Goal: Task Accomplishment & Management: Manage account settings

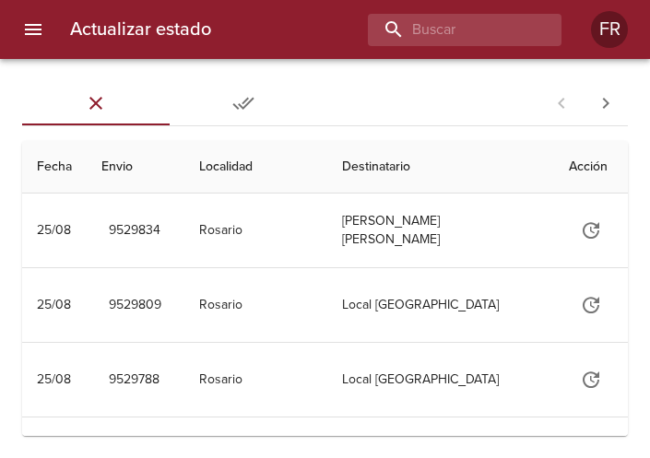
click at [441, 22] on input "buscar" at bounding box center [449, 30] width 162 height 32
type input "9395162"
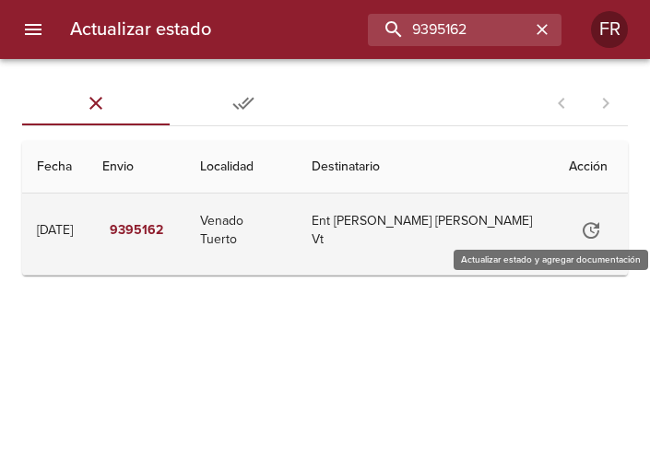
click at [580, 230] on icon "Tabla de envíos del cliente" at bounding box center [591, 230] width 22 height 22
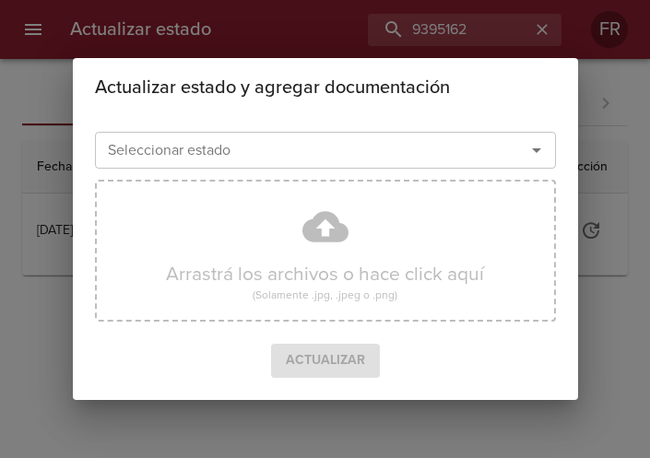
click at [631, 325] on div "Actualizar estado y agregar documentación Seleccionar estado Seleccionar estado…" at bounding box center [325, 229] width 650 height 458
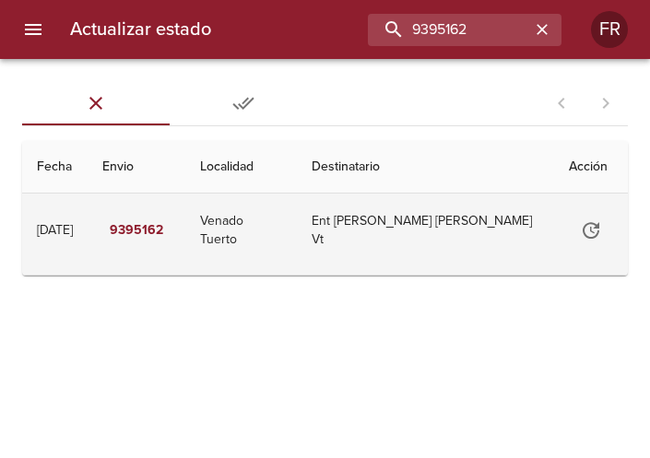
click at [185, 251] on td "9395162" at bounding box center [137, 231] width 98 height 74
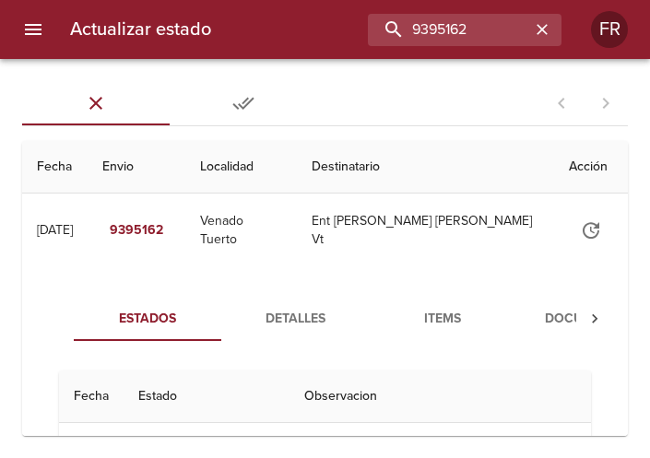
click at [543, 310] on span "Documentos" at bounding box center [589, 319] width 125 height 23
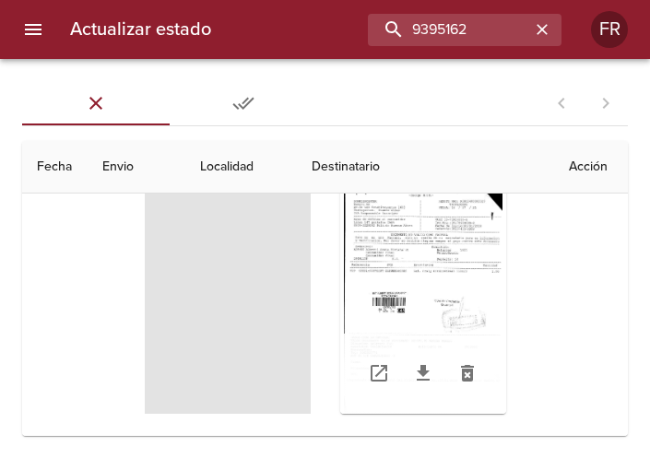
scroll to position [283, 0]
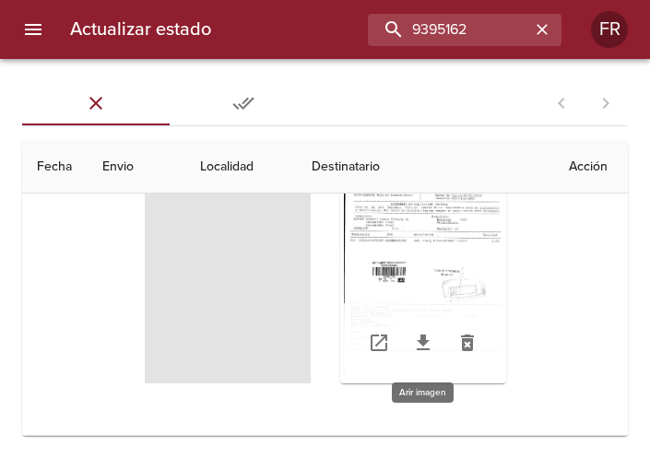
click at [459, 252] on div "Tabla de envíos del cliente" at bounding box center [423, 268] width 166 height 230
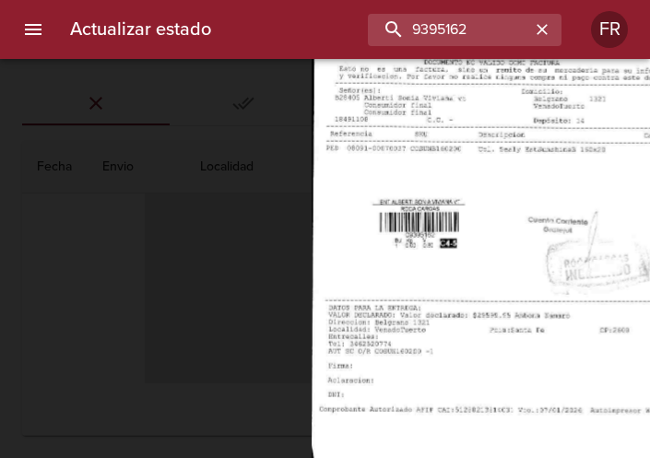
click at [507, 255] on img "Lightbox" at bounding box center [501, 214] width 379 height 550
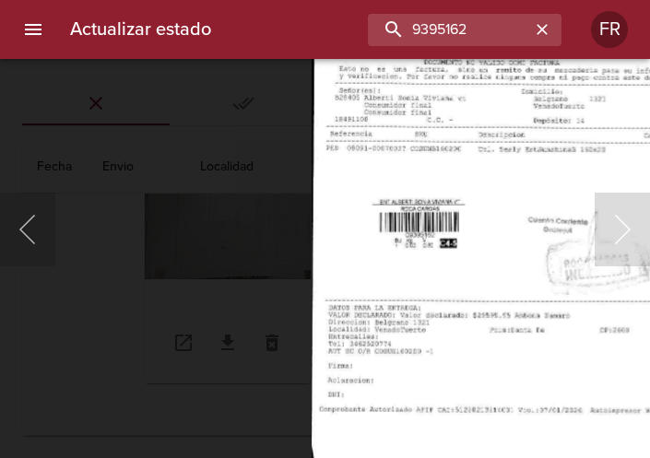
scroll to position [280, 0]
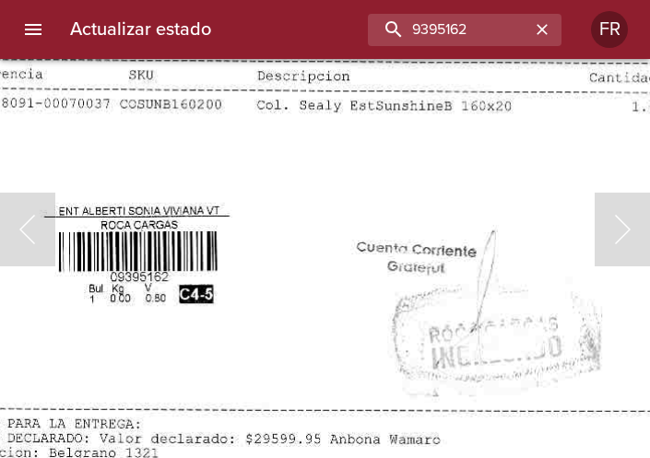
click at [347, 298] on img "Lightbox" at bounding box center [301, 236] width 761 height 1105
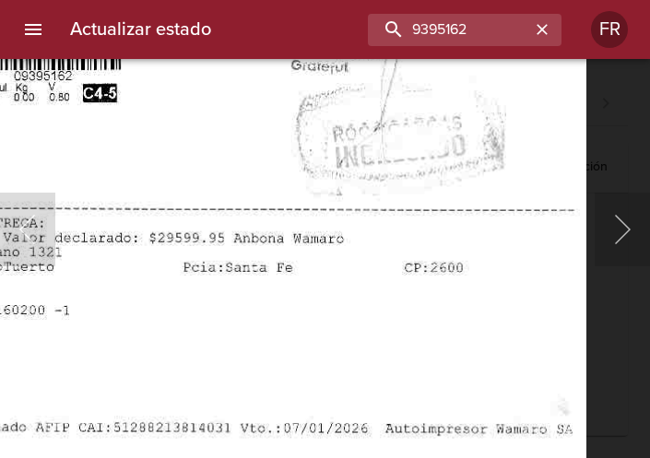
click at [429, 152] on img "Lightbox" at bounding box center [205, 35] width 761 height 1105
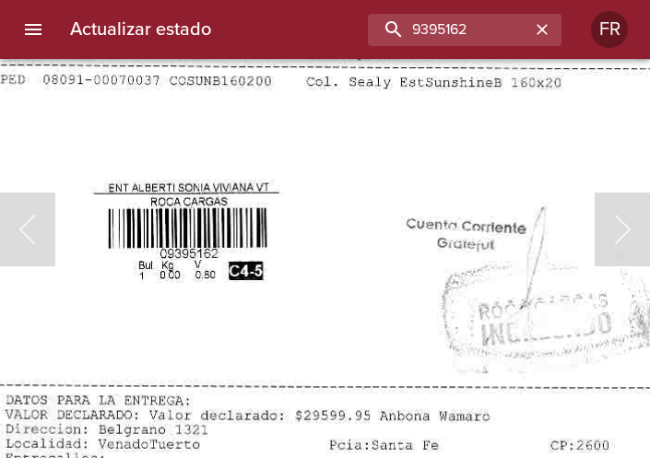
click at [451, 124] on img "Lightbox" at bounding box center [351, 213] width 761 height 1105
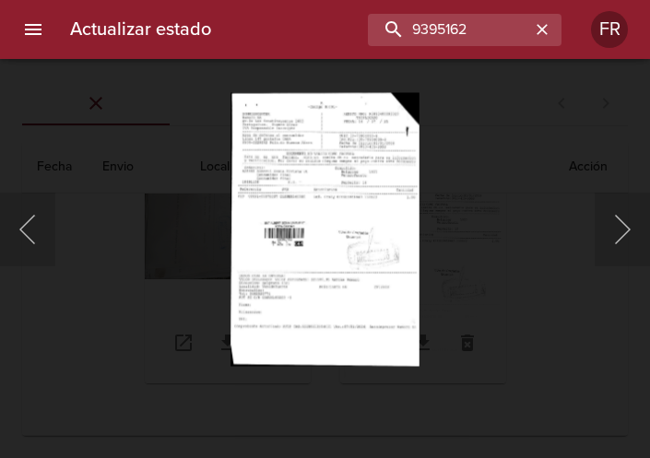
click at [57, 236] on div "Lightbox" at bounding box center [325, 229] width 650 height 458
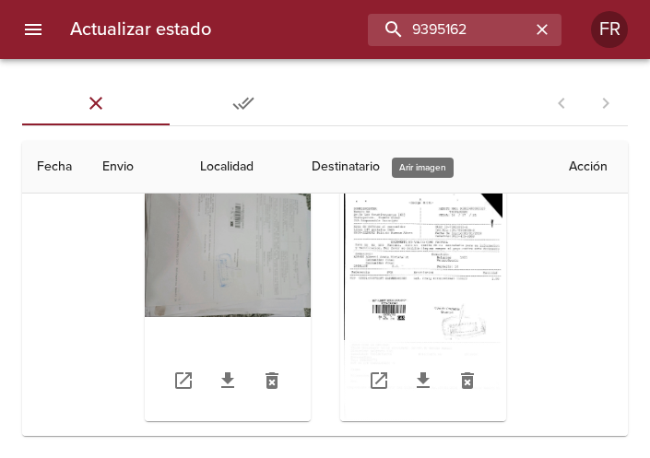
scroll to position [188, 0]
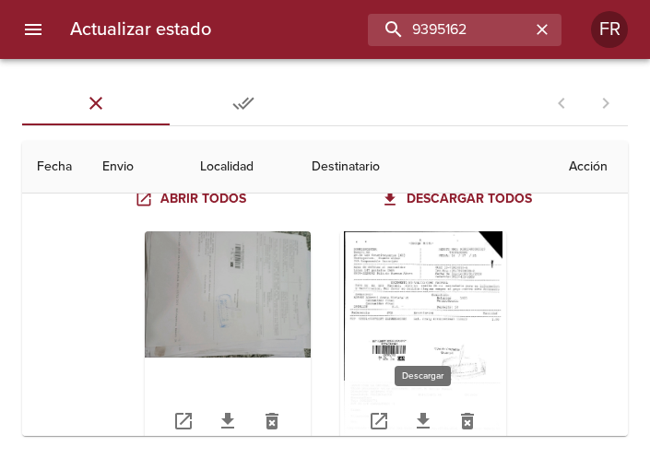
click at [422, 418] on icon "Tabla de envíos del cliente" at bounding box center [423, 421] width 13 height 16
click at [562, 256] on div "Tabla de envíos del cliente" at bounding box center [325, 347] width 533 height 260
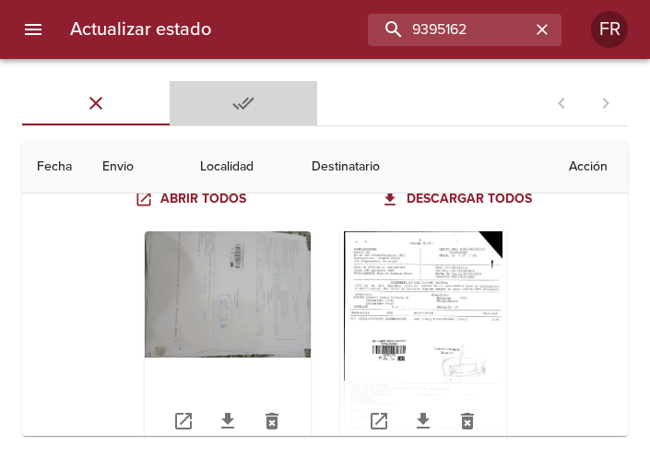
click at [221, 107] on span "Entregadas" at bounding box center [243, 103] width 125 height 22
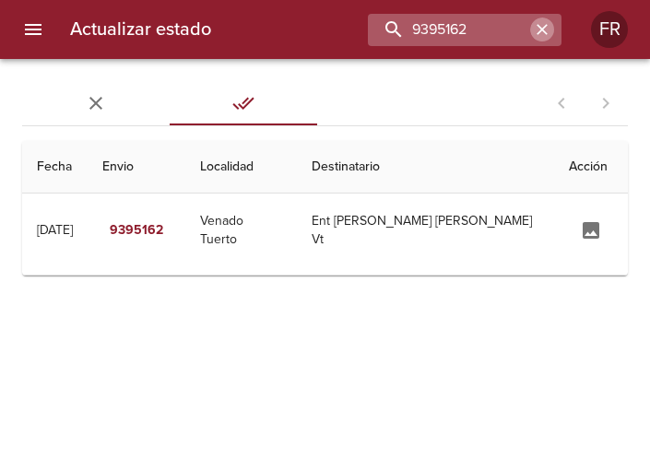
click at [538, 33] on icon "button" at bounding box center [541, 29] width 11 height 11
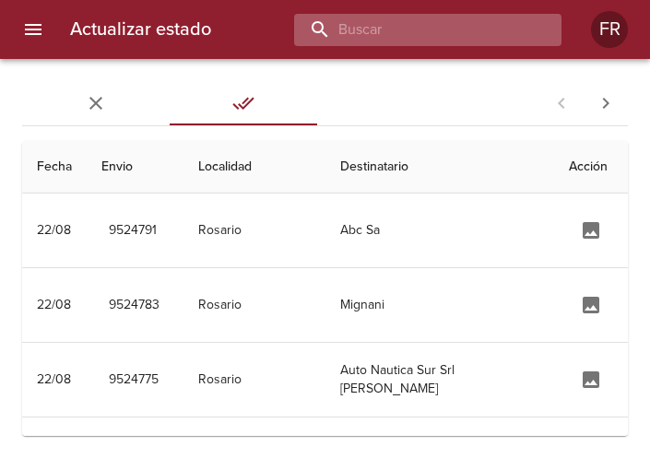
click at [427, 35] on input "buscar" at bounding box center [412, 30] width 236 height 32
type input "9491357"
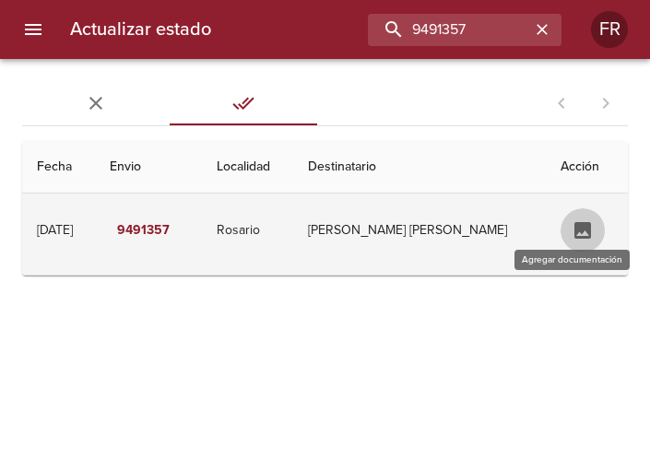
click at [567, 244] on button "Tabla de envíos del cliente" at bounding box center [582, 230] width 44 height 44
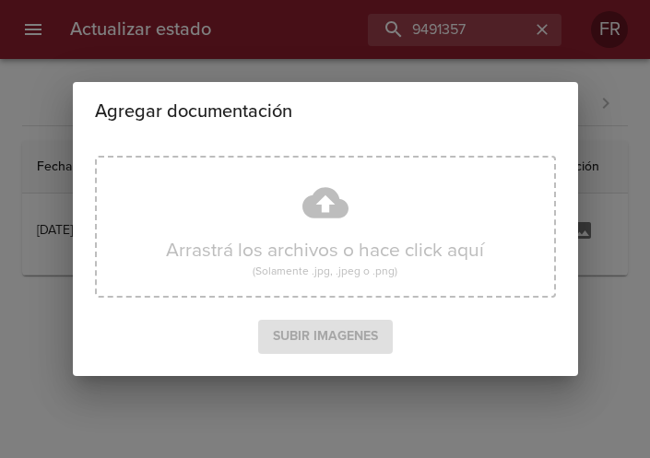
click at [607, 156] on div "Agregar documentación Arrastrá los archivos o hace click aquí (Solamente .jpg, …" at bounding box center [325, 229] width 650 height 458
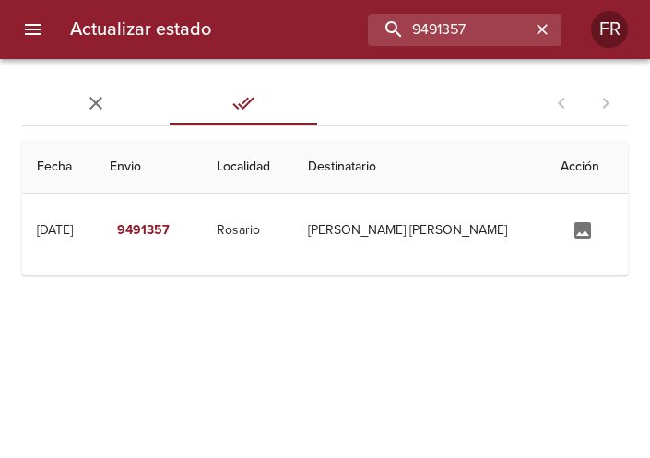
click at [572, 160] on th "Acción" at bounding box center [587, 167] width 82 height 53
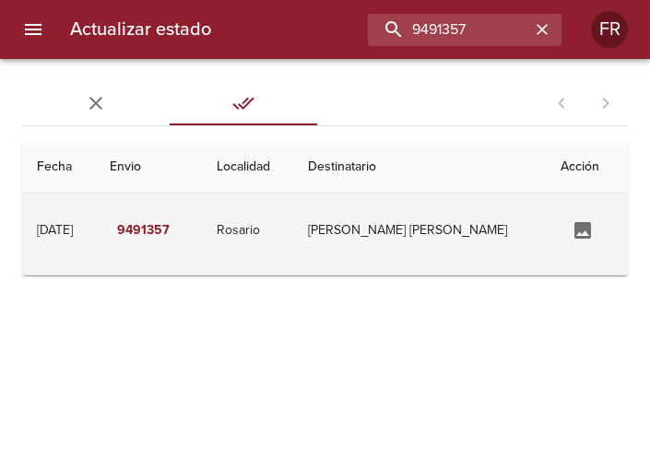
click at [427, 216] on td "Colao Maria Laura" at bounding box center [419, 231] width 253 height 74
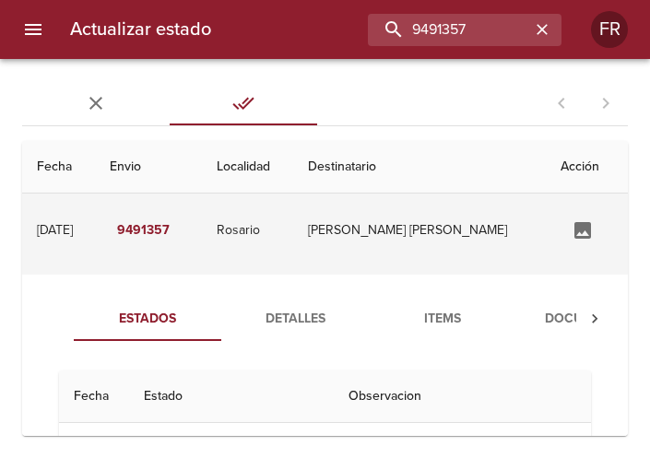
click at [407, 261] on td "Colao Maria Laura" at bounding box center [419, 231] width 253 height 74
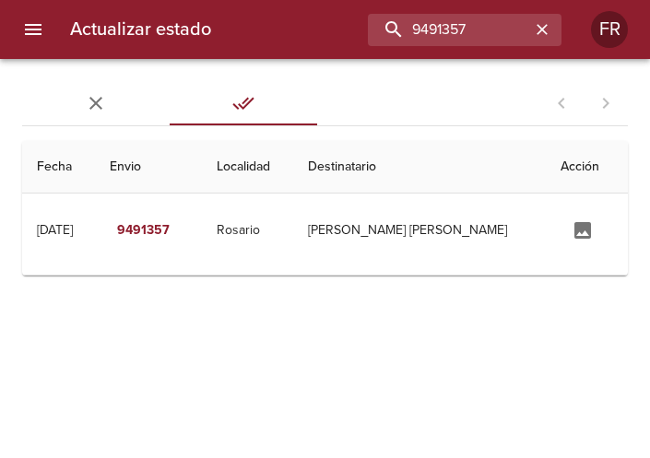
click at [431, 171] on th "Destinatario" at bounding box center [419, 167] width 253 height 53
click at [50, 163] on th "Fecha" at bounding box center [58, 167] width 73 height 53
click at [94, 109] on icon "Tabs Envios" at bounding box center [96, 103] width 22 height 22
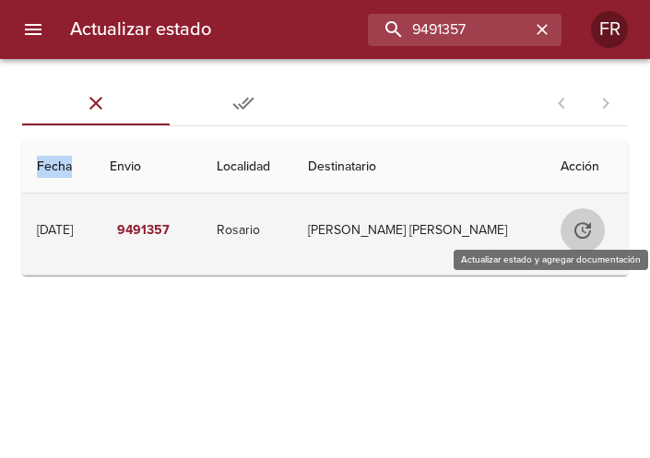
click at [560, 235] on button "Tabla de envíos del cliente" at bounding box center [582, 230] width 44 height 44
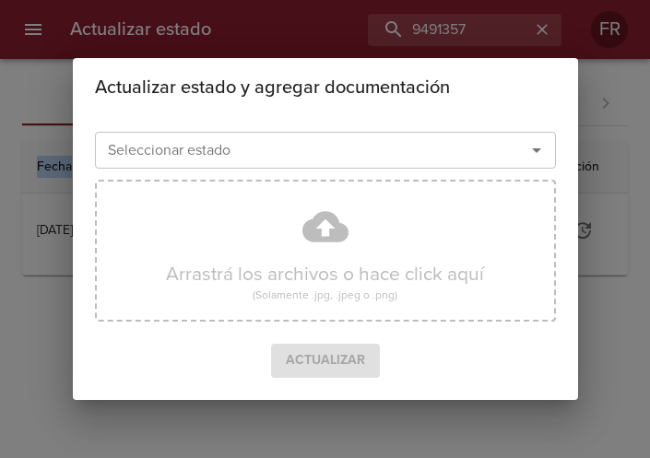
click at [536, 147] on icon "Abrir" at bounding box center [536, 150] width 22 height 22
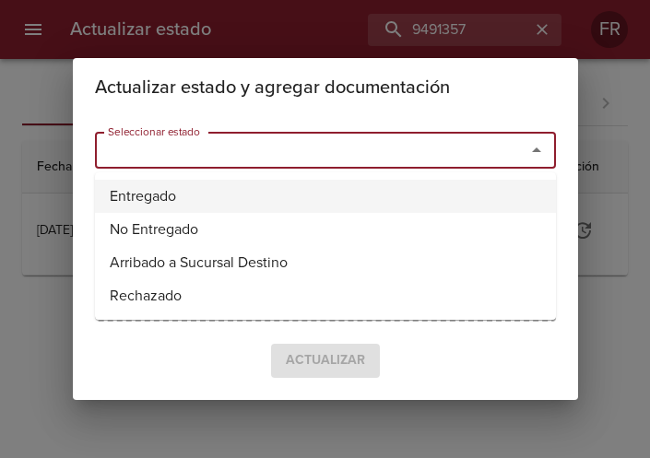
click at [261, 190] on li "Entregado" at bounding box center [325, 196] width 461 height 33
type input "Entregado"
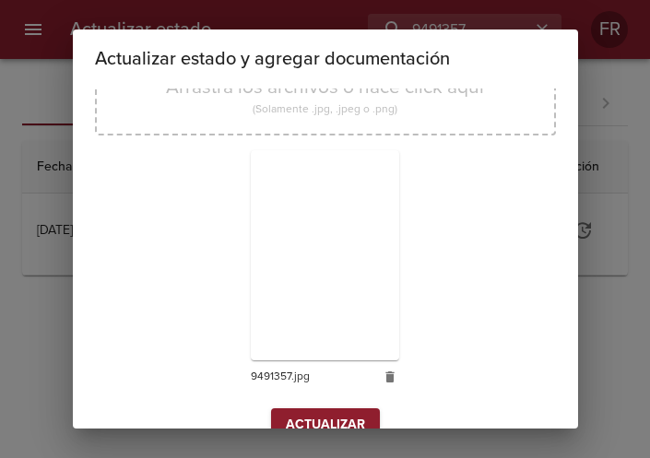
scroll to position [263, 0]
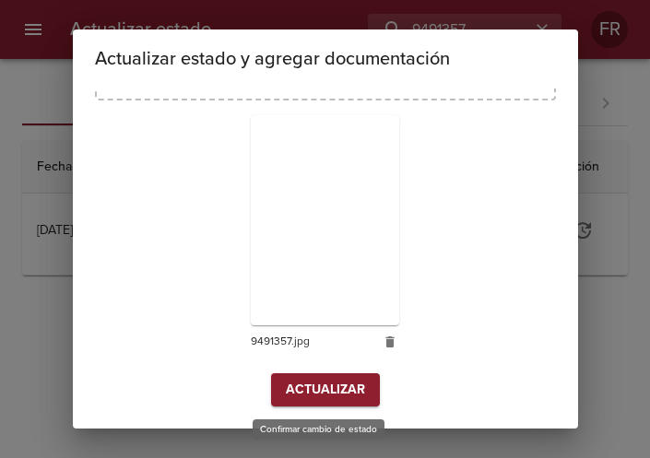
click at [332, 383] on span "Actualizar" at bounding box center [325, 390] width 79 height 23
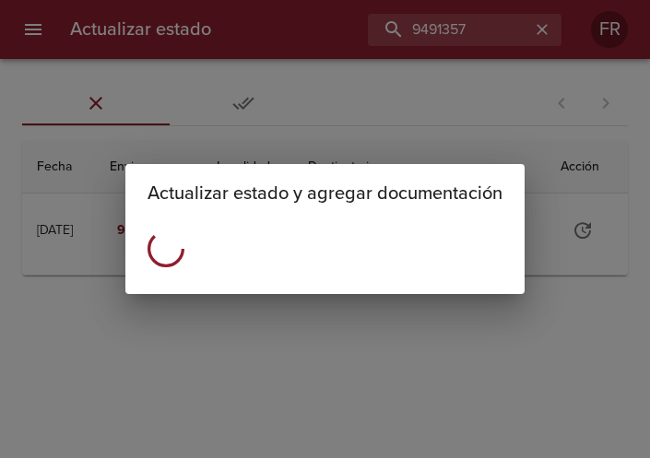
scroll to position [0, 0]
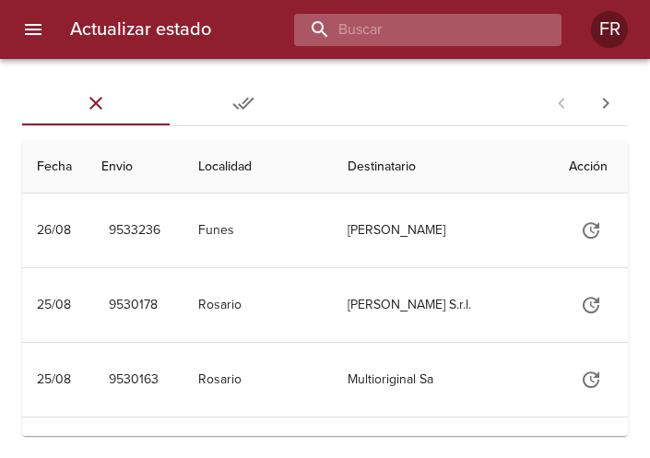
click at [453, 41] on input "buscar" at bounding box center [412, 30] width 236 height 32
type input "9411058"
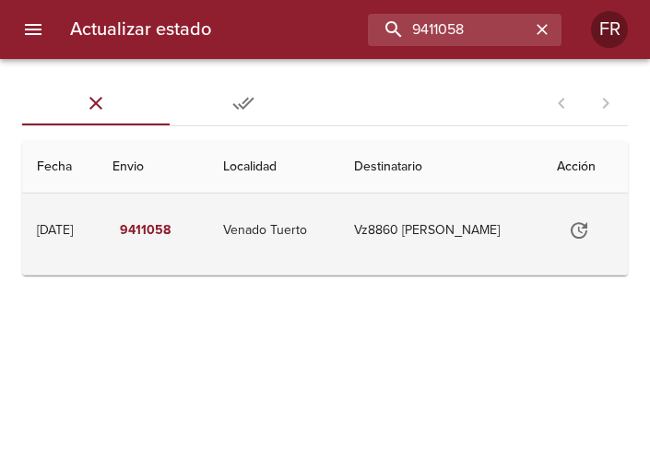
click at [577, 232] on icon "Tabla de envíos del cliente" at bounding box center [579, 230] width 22 height 22
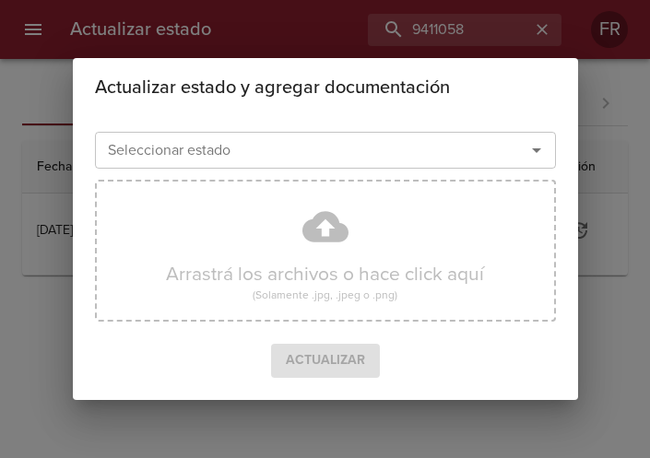
click at [540, 148] on icon "Abrir" at bounding box center [536, 150] width 22 height 22
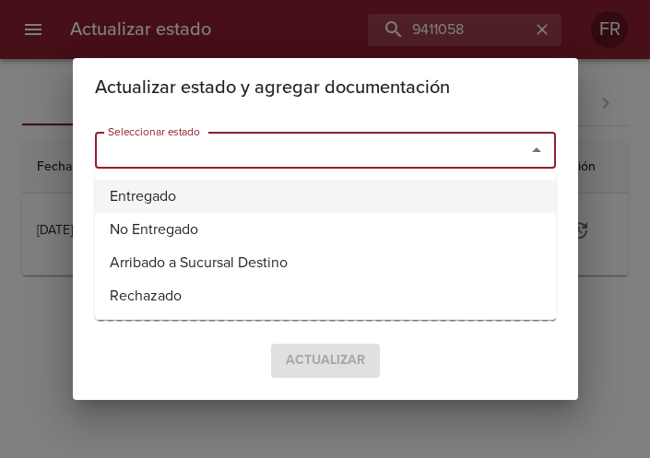
click at [358, 187] on li "Entregado" at bounding box center [325, 196] width 461 height 33
type input "Entregado"
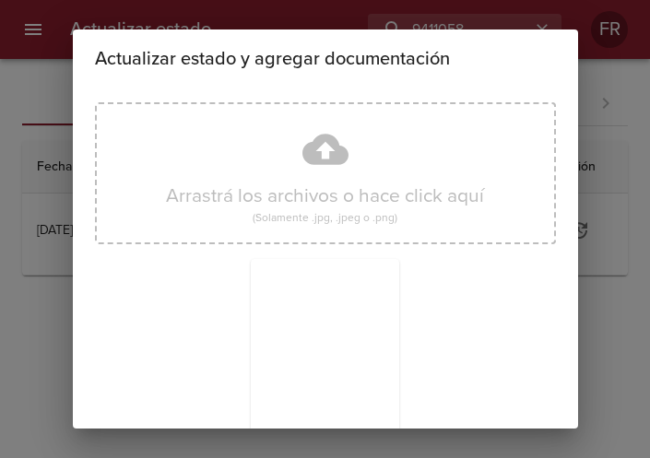
scroll to position [263, 0]
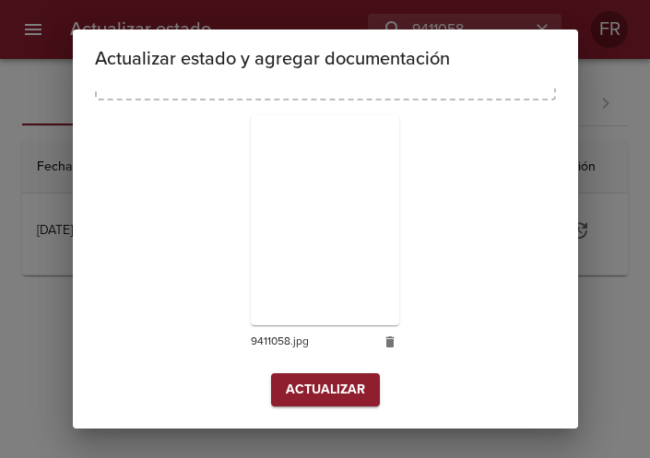
click at [330, 369] on div "Arrastrá los archivos o hace click aquí (Solamente .jpg, .jpeg o .png) 9411058.…" at bounding box center [325, 162] width 461 height 422
click at [331, 388] on span "Actualizar" at bounding box center [325, 390] width 79 height 23
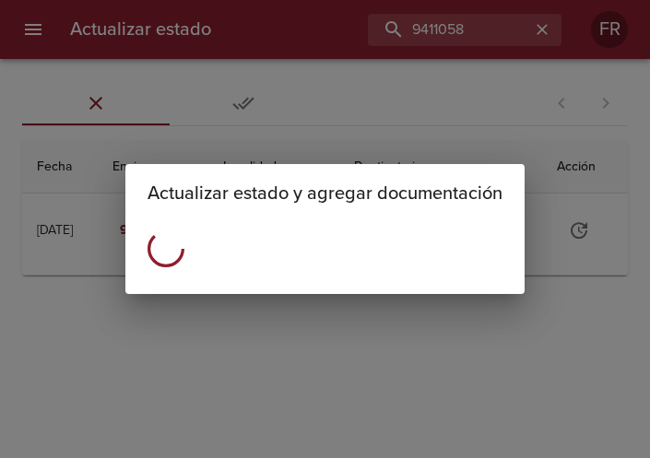
scroll to position [0, 0]
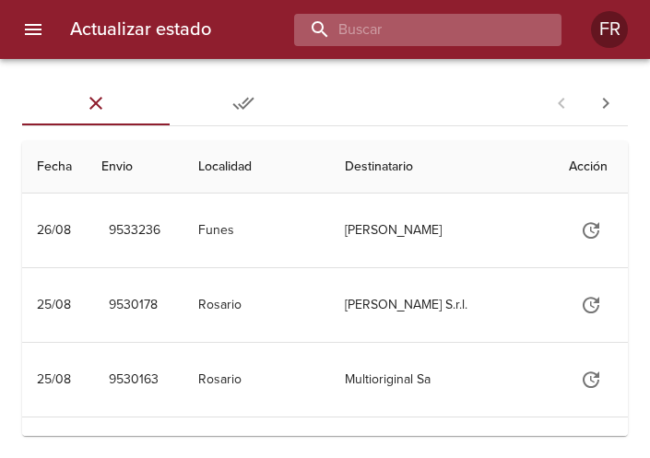
click at [472, 35] on input "buscar" at bounding box center [412, 30] width 236 height 32
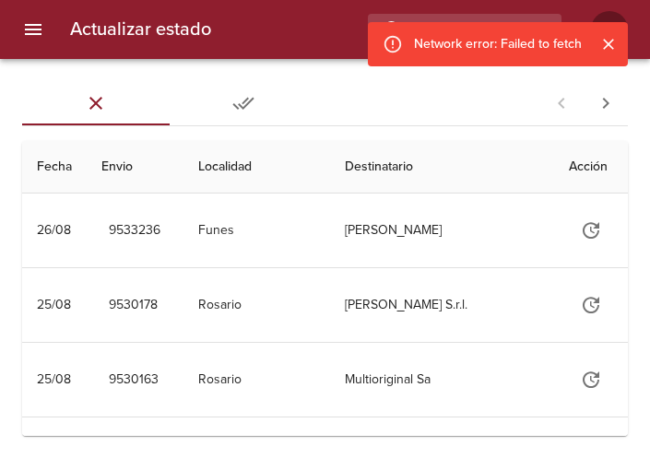
click at [610, 49] on icon "Cerrar" at bounding box center [608, 44] width 18 height 18
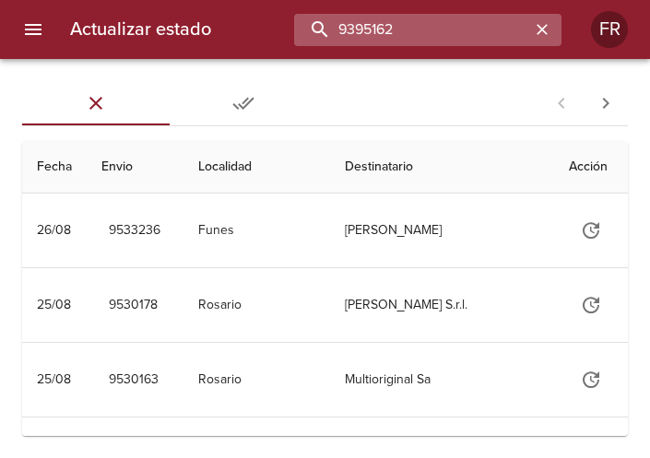
click at [464, 26] on input "9395162" at bounding box center [412, 30] width 236 height 32
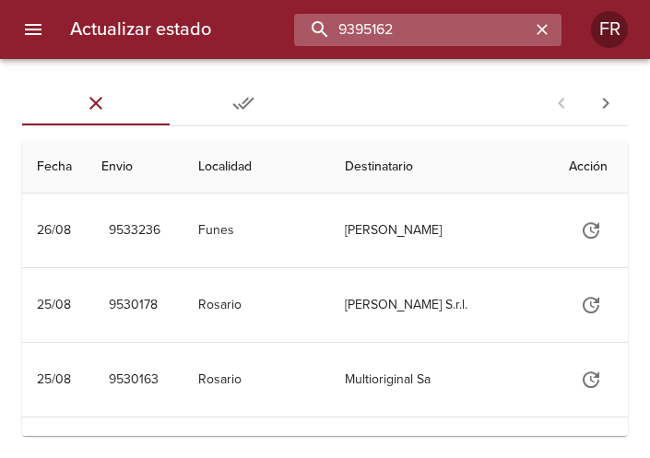
click at [464, 26] on input "9395162" at bounding box center [412, 30] width 236 height 32
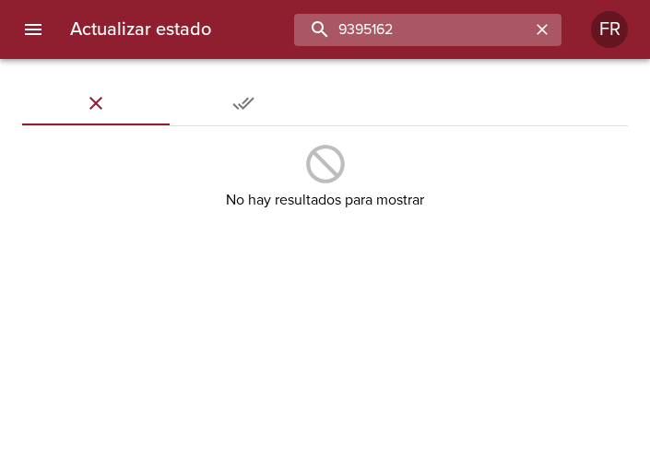
type input "9395162"
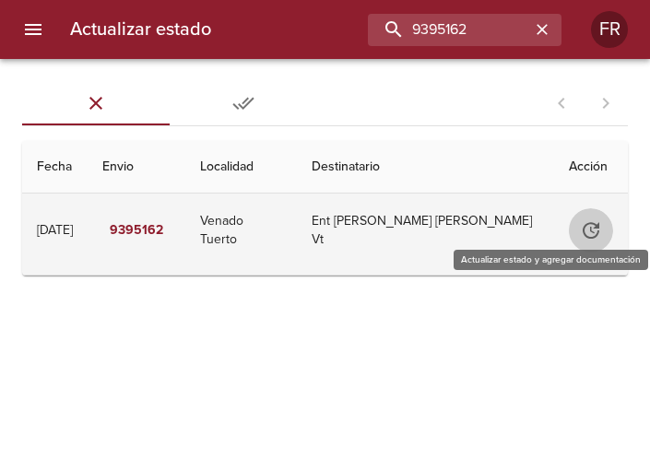
click at [582, 233] on icon "Tabla de envíos del cliente" at bounding box center [591, 230] width 22 height 22
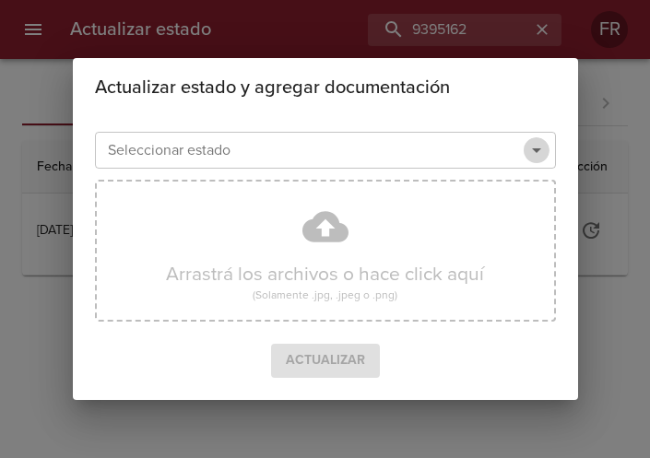
click at [544, 148] on icon "Abrir" at bounding box center [536, 150] width 22 height 22
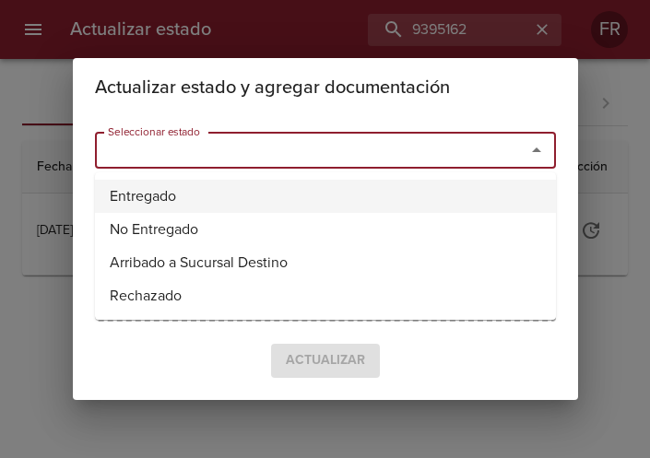
click at [270, 201] on li "Entregado" at bounding box center [325, 196] width 461 height 33
type input "Entregado"
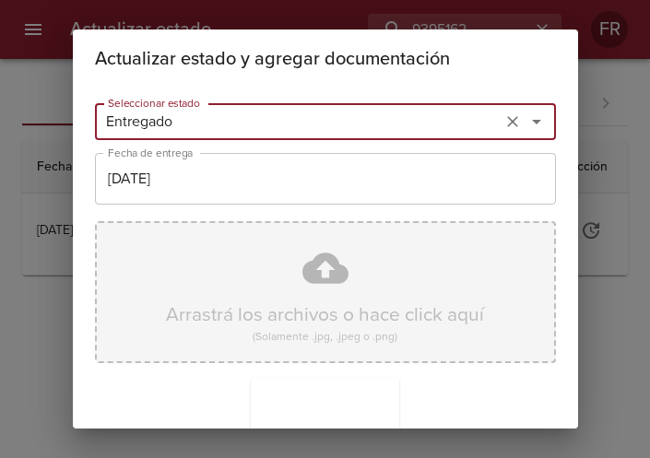
scroll to position [263, 0]
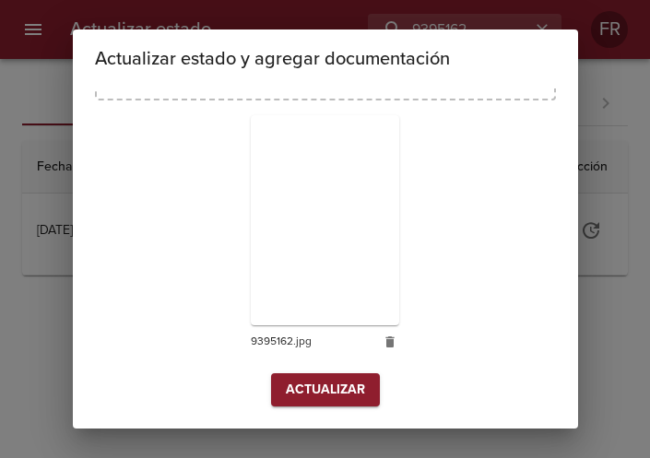
click at [314, 396] on span "Actualizar" at bounding box center [325, 390] width 79 height 23
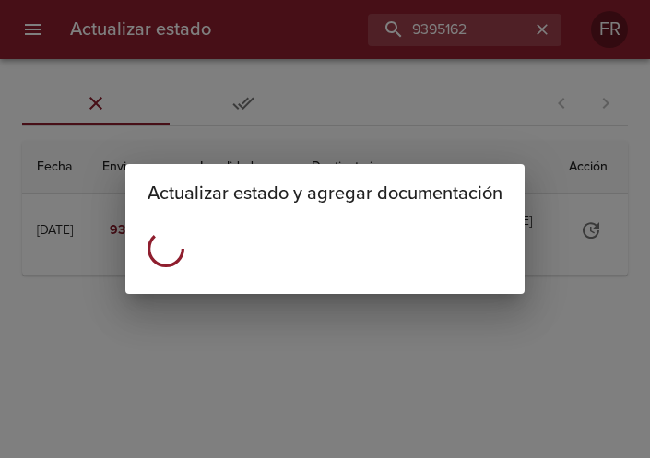
scroll to position [0, 0]
